Goal: Transaction & Acquisition: Purchase product/service

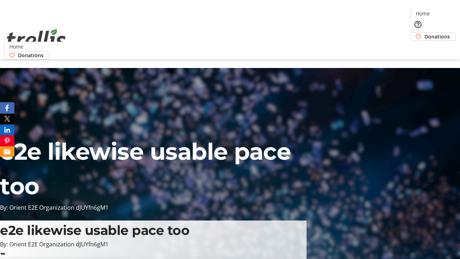
click at [424, 33] on span "Donations" at bounding box center [437, 37] width 26 height 8
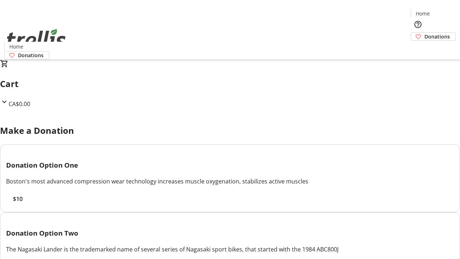
click at [23, 203] on span "$10" at bounding box center [18, 198] width 10 height 9
select select "CA"
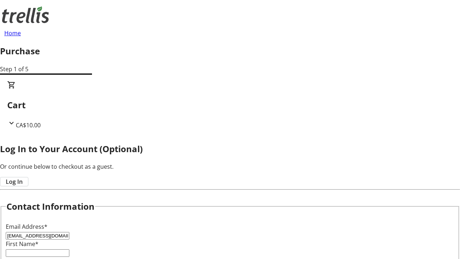
type input "[EMAIL_ADDRESS][DOMAIN_NAME]"
type input "Elody"
type input "Feest"
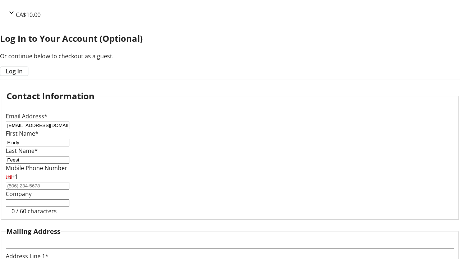
type input "[STREET_ADDRESS][PERSON_NAME]"
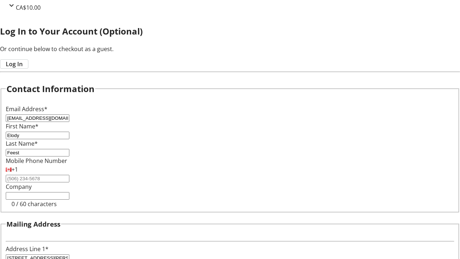
type input "Kelowna"
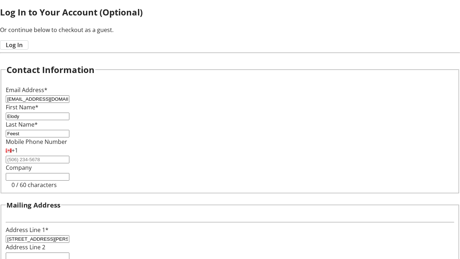
select select "BC"
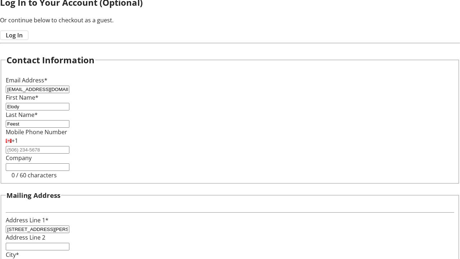
type input "Kelowna"
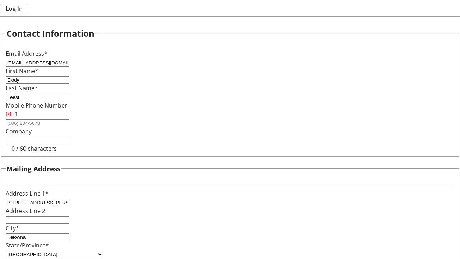
type input "V1Y 0C2"
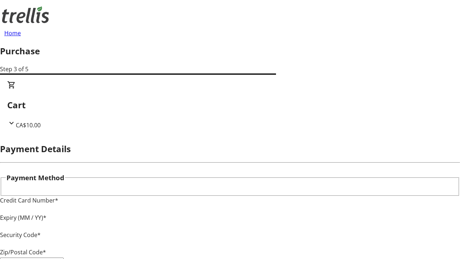
type input "V1Y 0C2"
